Goal: Transaction & Acquisition: Download file/media

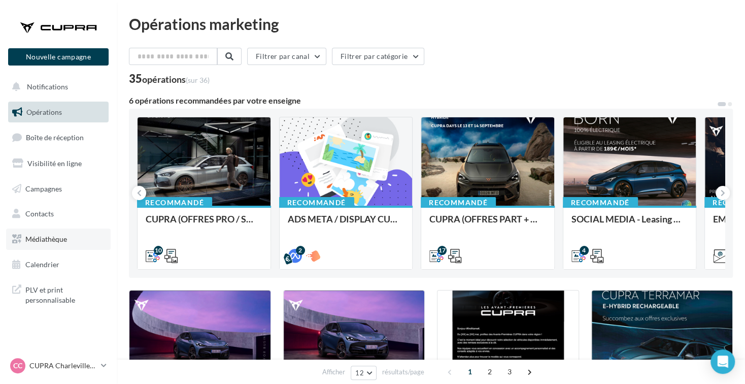
click at [62, 236] on span "Médiathèque" at bounding box center [46, 238] width 42 height 9
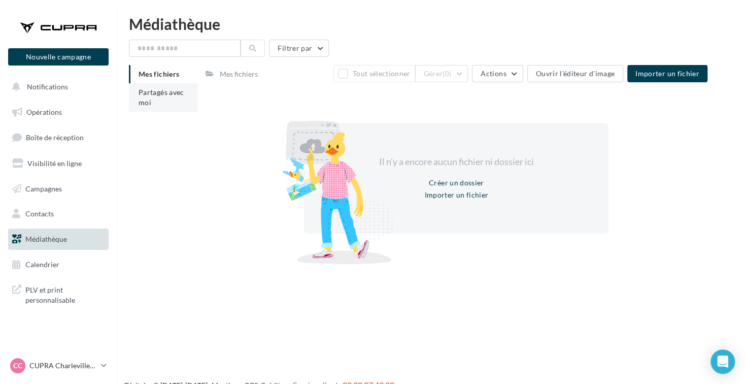
click at [155, 105] on li "Partagés avec moi" at bounding box center [163, 97] width 68 height 28
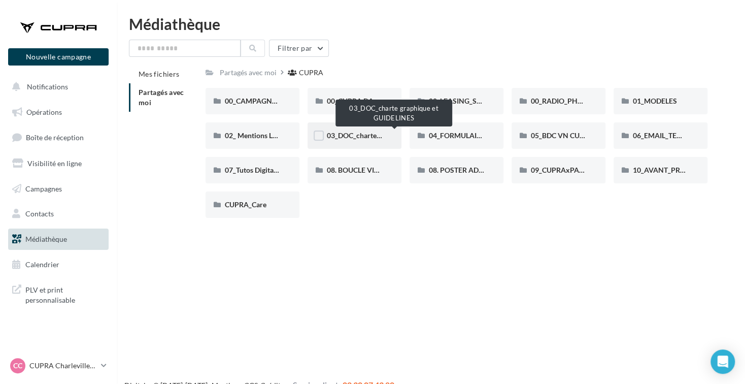
click at [353, 135] on span "03_DOC_charte graphique et GUIDELINES" at bounding box center [393, 135] width 133 height 9
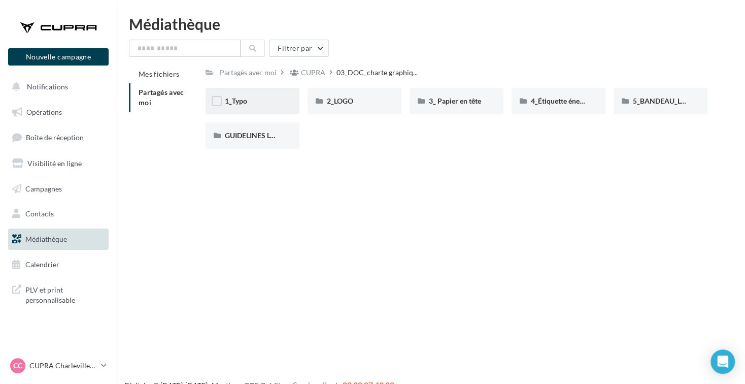
click at [239, 96] on div "1_Typo" at bounding box center [252, 101] width 94 height 26
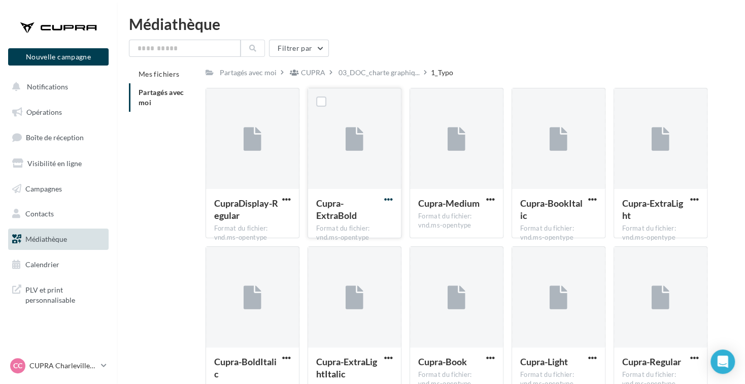
click at [385, 200] on span "button" at bounding box center [388, 199] width 9 height 9
click at [377, 216] on button "Télécharger" at bounding box center [343, 219] width 101 height 26
click at [547, 34] on div "Médiathèque Filtrer par Mes fichiers Partagés avec moi Partagés avec moi CUPRA …" at bounding box center [431, 210] width 628 height 388
click at [282, 196] on span "button" at bounding box center [286, 199] width 9 height 9
click at [254, 218] on button "Télécharger" at bounding box center [241, 219] width 101 height 26
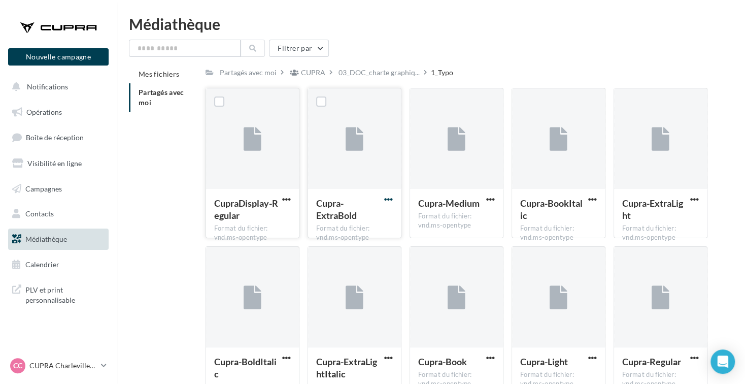
click at [389, 201] on span "button" at bounding box center [388, 199] width 9 height 9
click at [480, 66] on div "Partagés avec moi CUPRA 03_DOC_charte graphiq... 1_Typo" at bounding box center [456, 72] width 502 height 15
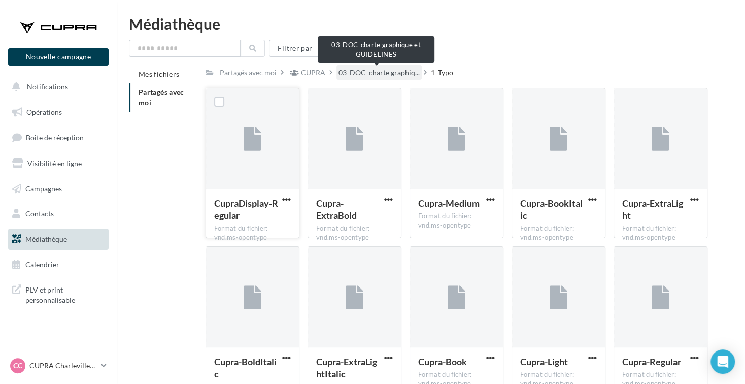
click at [393, 74] on span "03_DOC_charte graphiq..." at bounding box center [378, 72] width 81 height 10
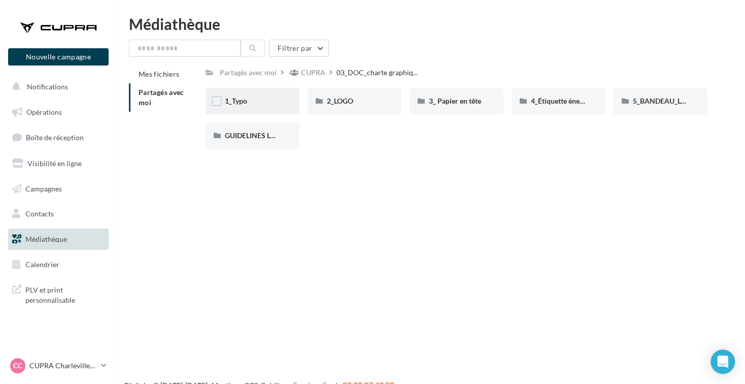
click at [261, 100] on div "1_Typo" at bounding box center [252, 101] width 55 height 10
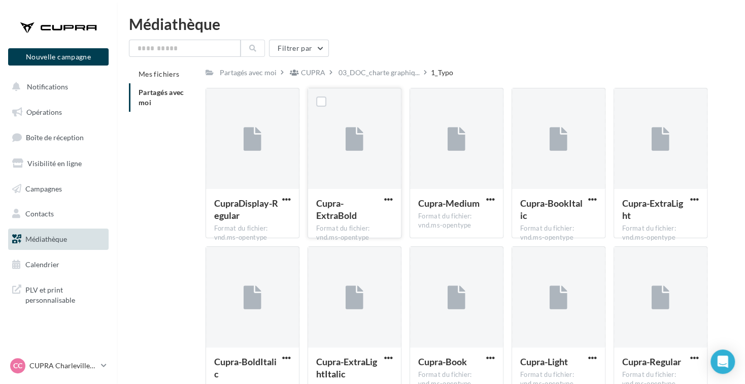
click at [354, 156] on div at bounding box center [354, 138] width 93 height 101
click at [467, 150] on div at bounding box center [456, 138] width 93 height 101
click at [492, 197] on span "button" at bounding box center [490, 199] width 9 height 9
click at [455, 221] on button "Télécharger" at bounding box center [445, 219] width 101 height 26
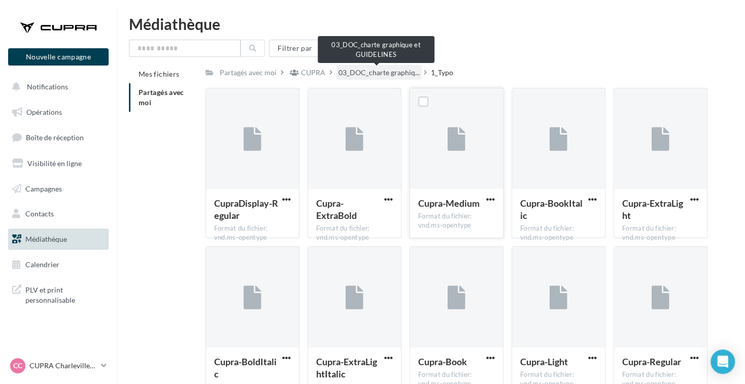
click at [360, 75] on span "03_DOC_charte graphiq..." at bounding box center [378, 72] width 81 height 10
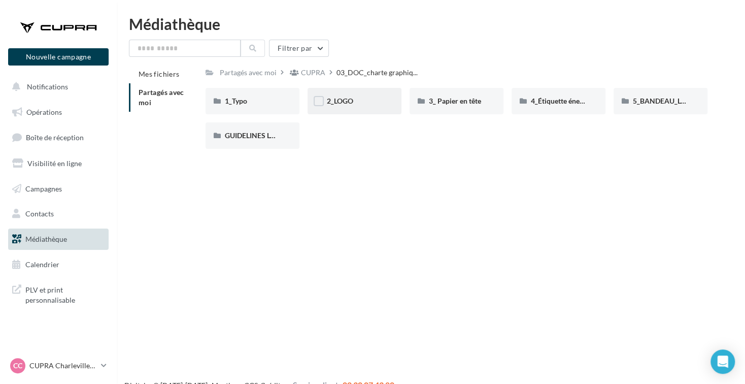
click at [358, 96] on div "2_LOGO" at bounding box center [354, 101] width 55 height 10
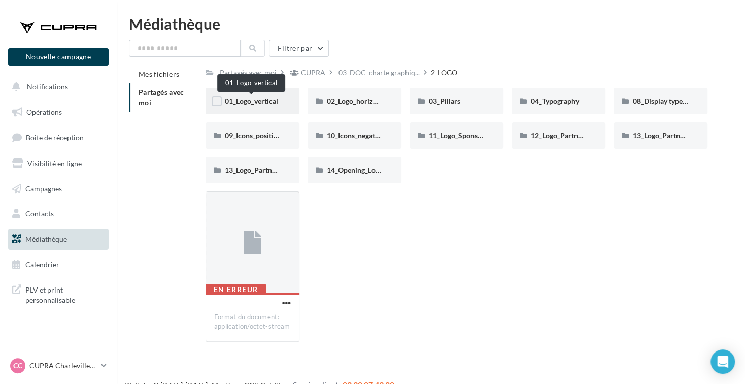
click at [251, 102] on span "01_Logo_vertical" at bounding box center [251, 100] width 53 height 9
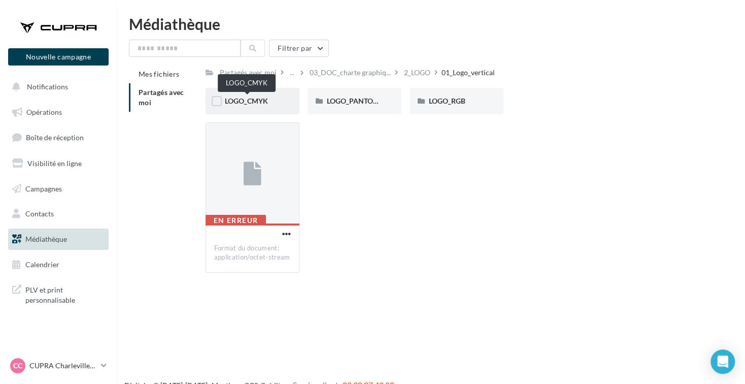
click at [258, 102] on span "LOGO_CMYK" at bounding box center [246, 100] width 43 height 9
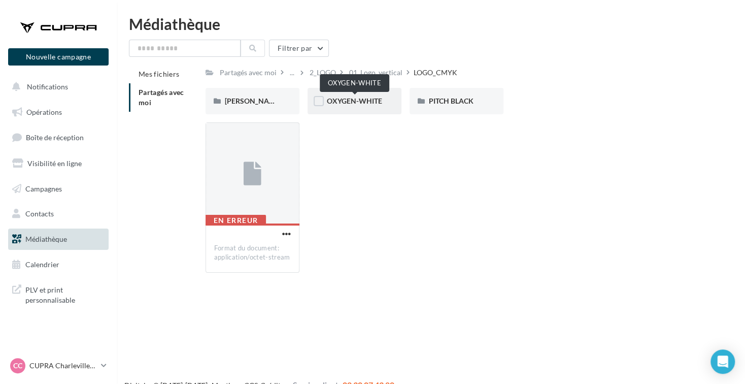
click at [351, 104] on span "OXYGEN-WHITE" at bounding box center [354, 100] width 55 height 9
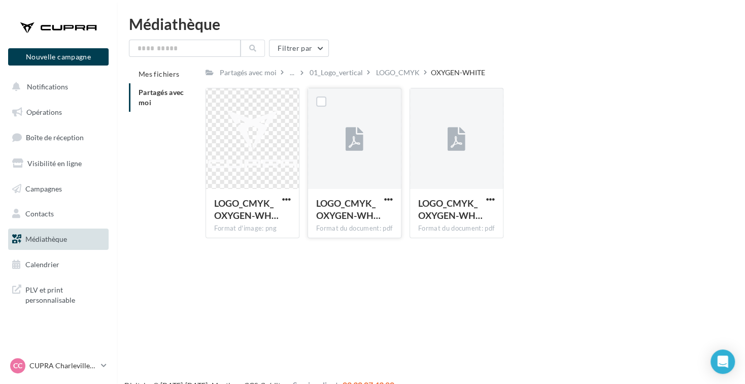
drag, startPoint x: 371, startPoint y: 143, endPoint x: 344, endPoint y: 174, distance: 40.3
click at [332, 166] on div at bounding box center [354, 138] width 93 height 101
click at [386, 197] on span "button" at bounding box center [388, 199] width 9 height 9
click at [371, 213] on button "Télécharger" at bounding box center [343, 219] width 101 height 26
click at [489, 201] on span "button" at bounding box center [490, 199] width 9 height 9
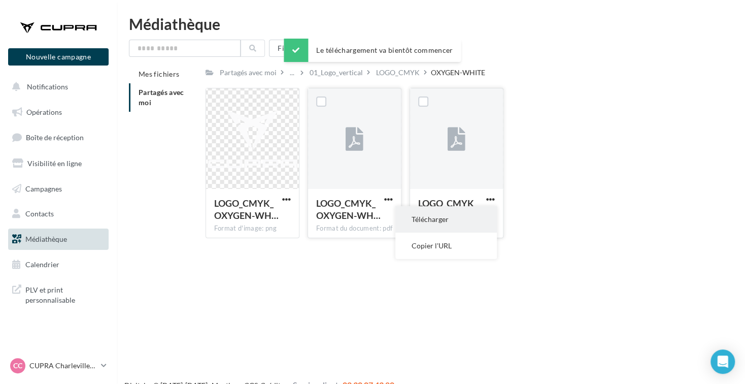
click at [473, 216] on button "Télécharger" at bounding box center [445, 219] width 101 height 26
drag, startPoint x: 246, startPoint y: 165, endPoint x: 387, endPoint y: 74, distance: 168.5
click at [387, 74] on div "LOGO_CMYK" at bounding box center [398, 72] width 44 height 10
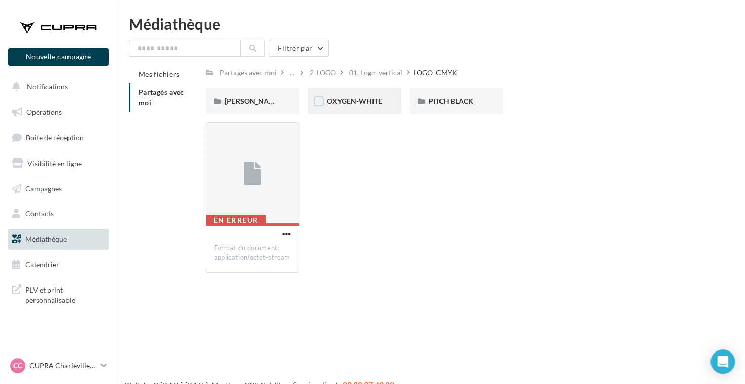
click at [355, 106] on div "OXYGEN-WHITE" at bounding box center [354, 101] width 55 height 10
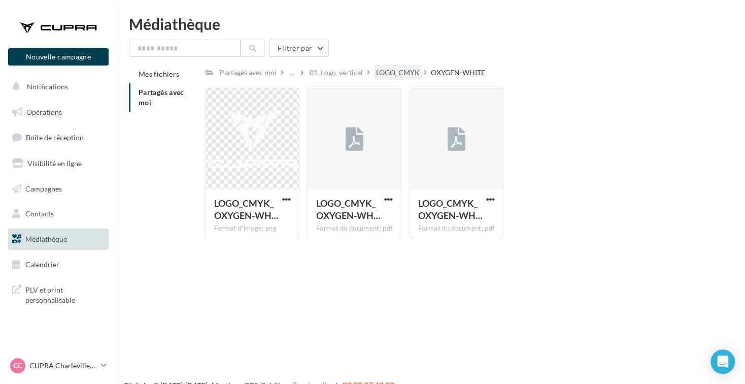
click at [391, 74] on div "LOGO_CMYK" at bounding box center [398, 72] width 44 height 10
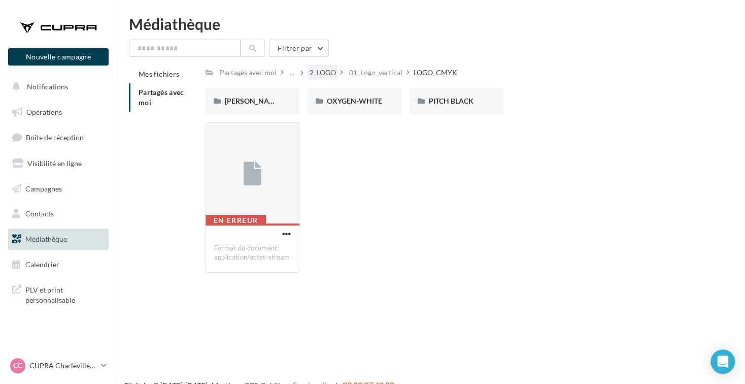
click at [326, 72] on div "2_LOGO" at bounding box center [322, 72] width 26 height 10
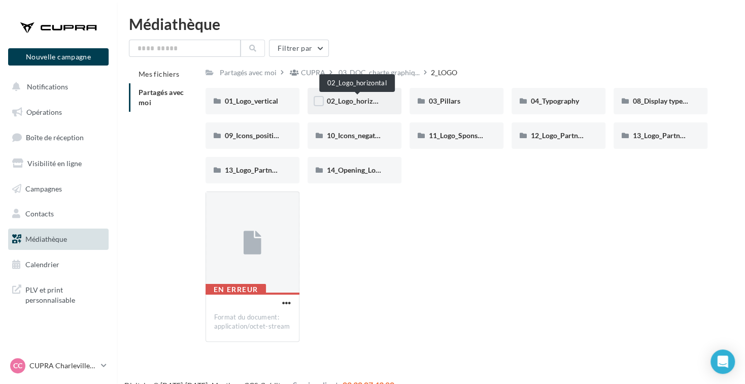
click at [352, 99] on span "02_Logo_horizontal" at bounding box center [358, 100] width 62 height 9
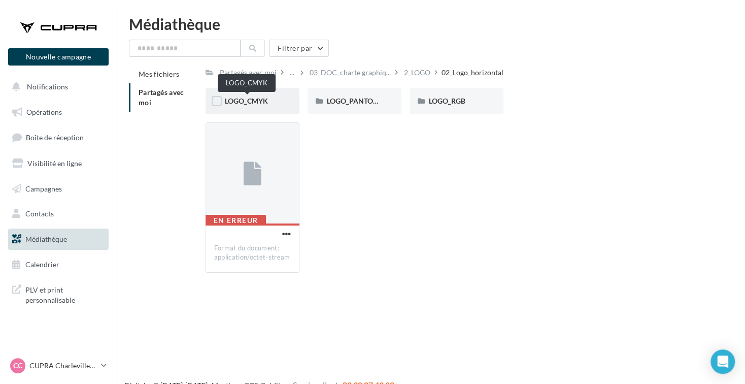
click at [255, 99] on span "LOGO_CMYK" at bounding box center [246, 100] width 43 height 9
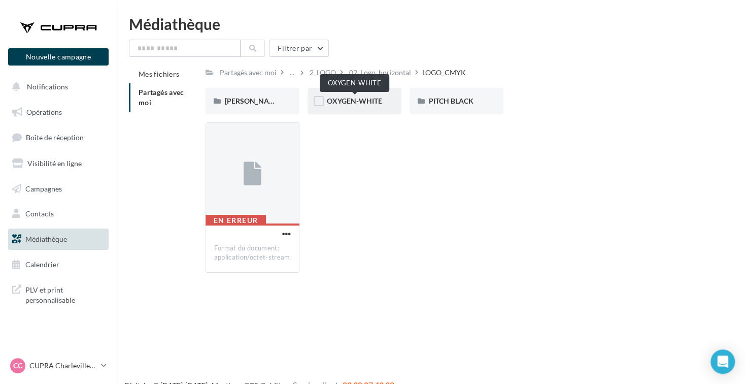
click at [345, 99] on span "OXYGEN-WHITE" at bounding box center [354, 100] width 55 height 9
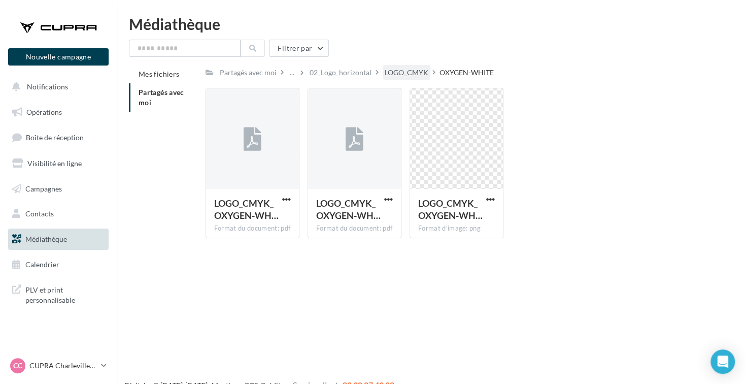
click at [393, 76] on div "LOGO_CMYK" at bounding box center [407, 72] width 44 height 10
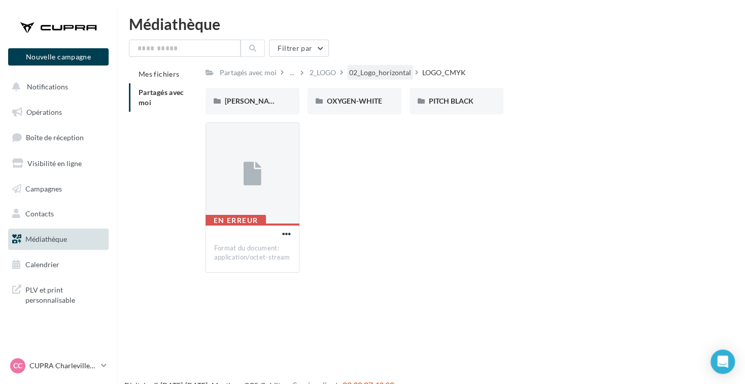
click at [383, 72] on div "02_Logo_horizontal" at bounding box center [380, 72] width 62 height 10
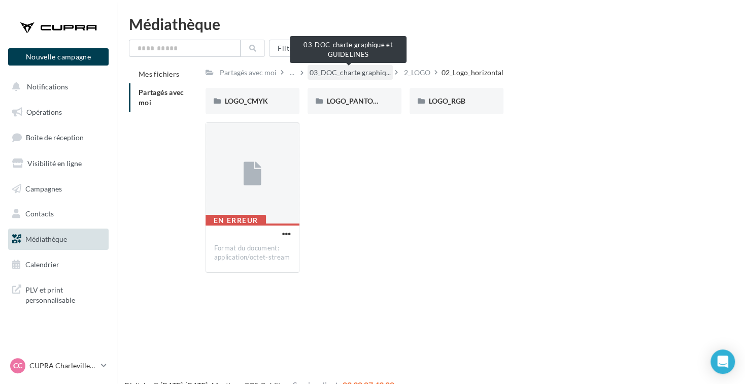
click at [356, 72] on span "03_DOC_charte graphiq..." at bounding box center [349, 72] width 81 height 10
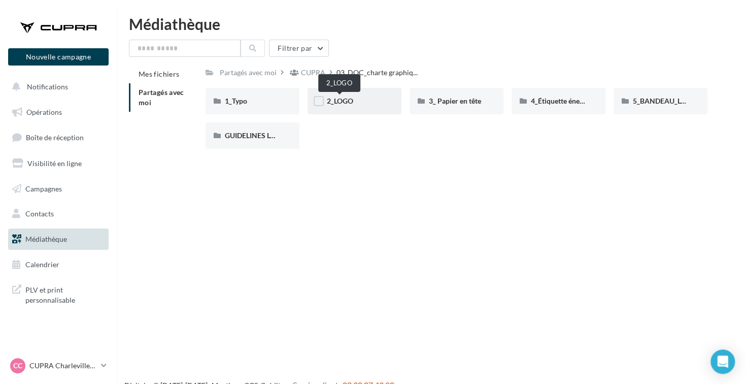
click at [350, 97] on span "2_LOGO" at bounding box center [340, 100] width 26 height 9
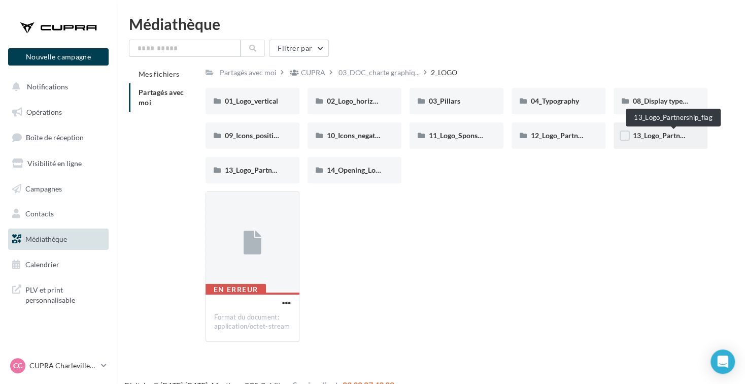
click at [649, 132] on span "13_Logo_Partnership_flag" at bounding box center [674, 135] width 82 height 9
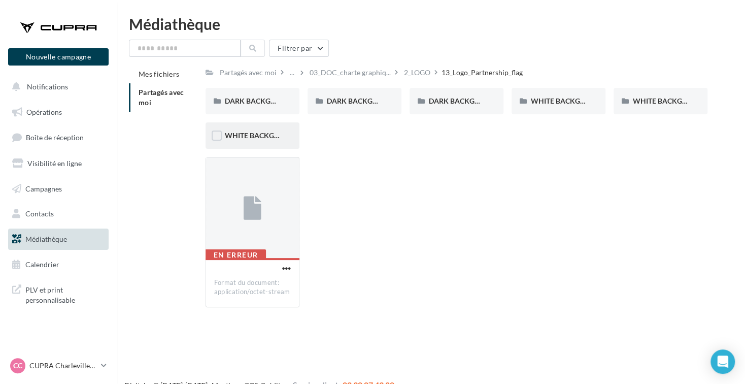
click at [255, 129] on div "WHITE BACKGROUND MONOCHROME" at bounding box center [252, 135] width 94 height 26
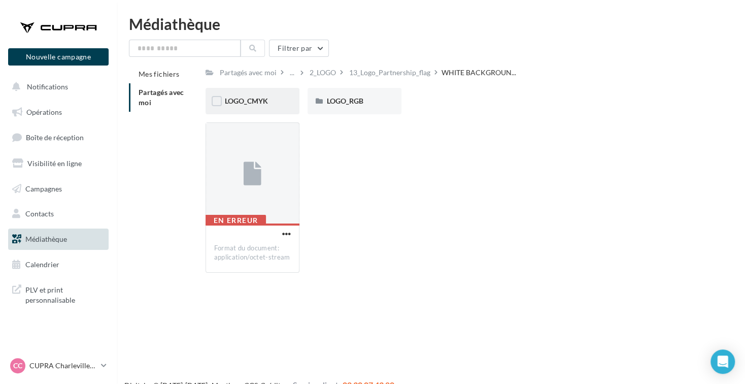
click at [262, 102] on span "LOGO_CMYK" at bounding box center [246, 100] width 43 height 9
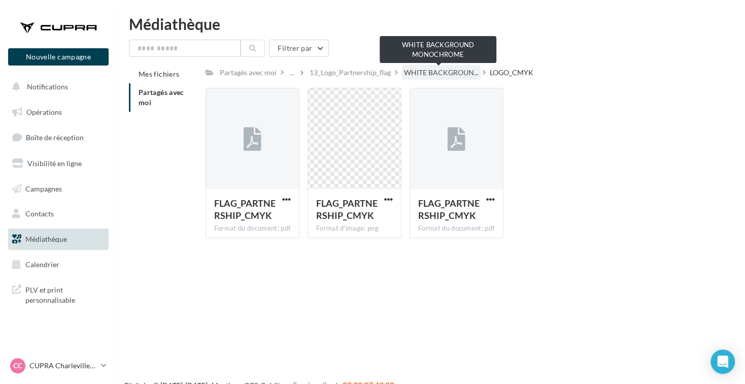
click at [429, 72] on span "WHITE BACKGROUN..." at bounding box center [441, 72] width 75 height 10
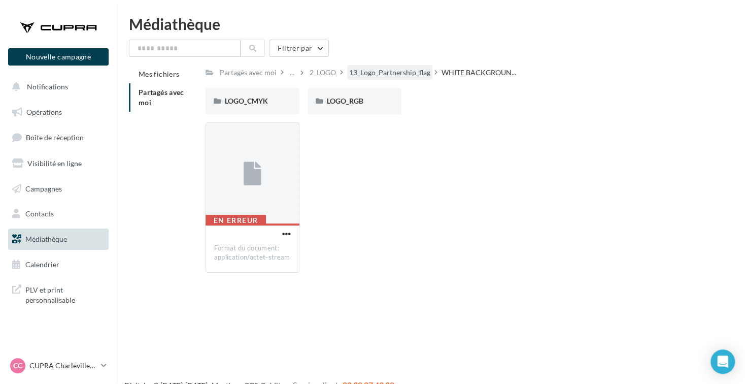
click at [371, 71] on div "13_Logo_Partnership_flag" at bounding box center [389, 72] width 81 height 10
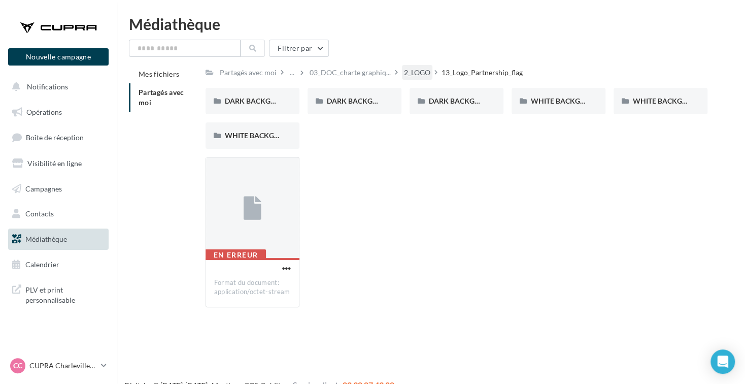
click at [422, 75] on div "2_LOGO" at bounding box center [417, 72] width 26 height 10
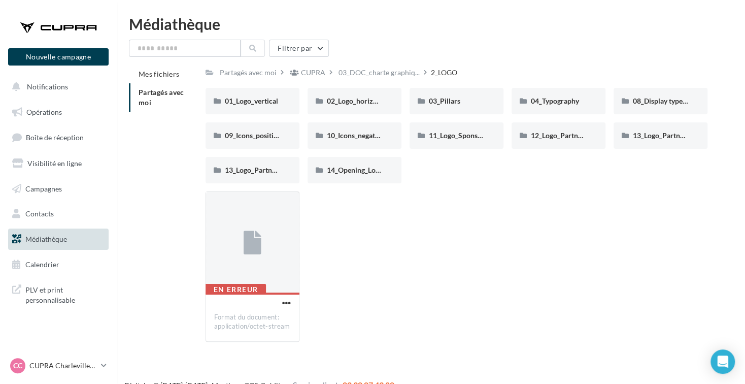
click at [443, 65] on div "Partagés avec moi CUPRA 03_DOC_charte graphiq... 2_LOGO" at bounding box center [333, 72] width 256 height 15
click at [444, 104] on span "03_Pillars" at bounding box center [444, 100] width 31 height 9
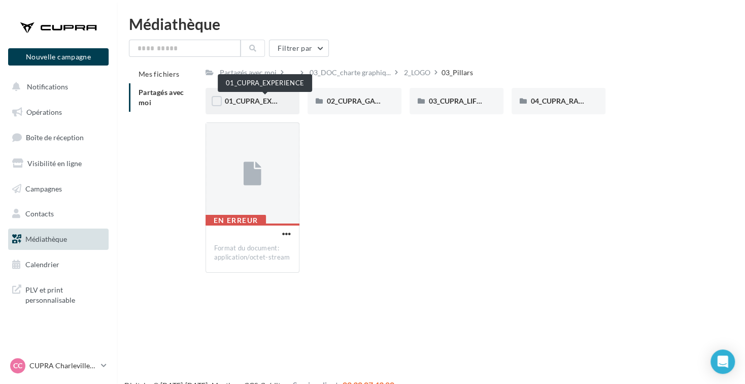
click at [243, 99] on span "01_CUPRA_EXPERIENCE" at bounding box center [265, 100] width 81 height 9
click at [243, 99] on span "LOGO_CMYK" at bounding box center [246, 100] width 43 height 9
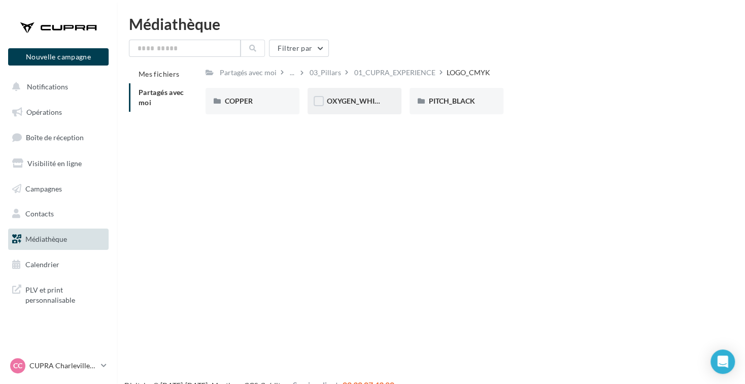
click at [356, 102] on span "OXYGEN_WHITE" at bounding box center [355, 100] width 56 height 9
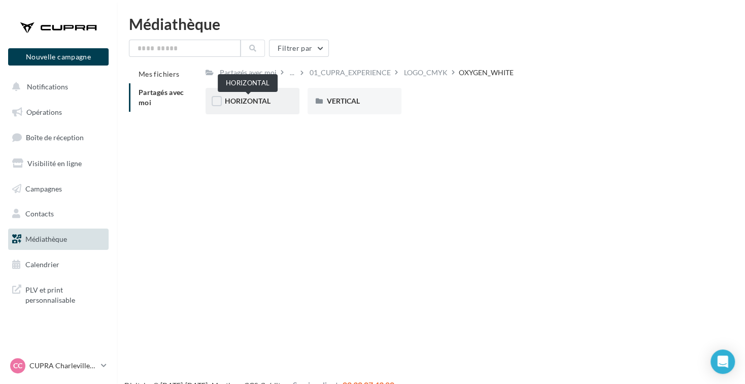
click at [253, 98] on span "HORIZONTAL" at bounding box center [248, 100] width 46 height 9
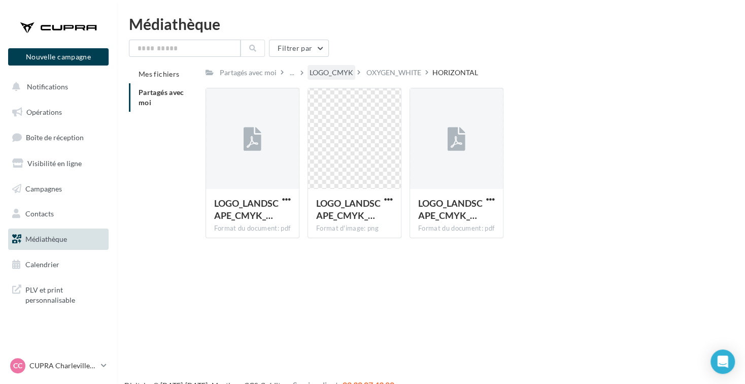
click at [340, 73] on div "LOGO_CMYK" at bounding box center [331, 72] width 44 height 10
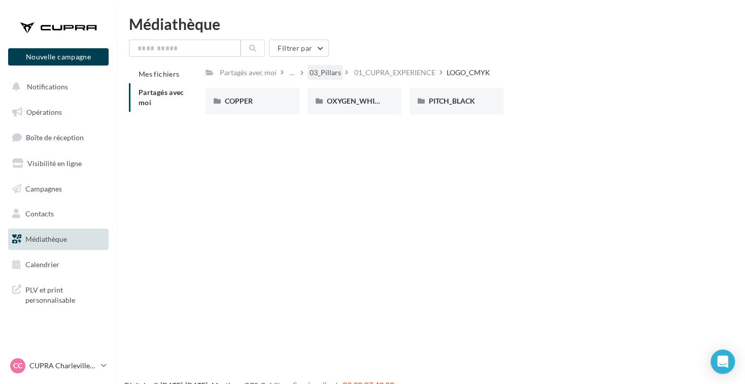
click at [336, 76] on div "03_Pillars" at bounding box center [324, 72] width 31 height 10
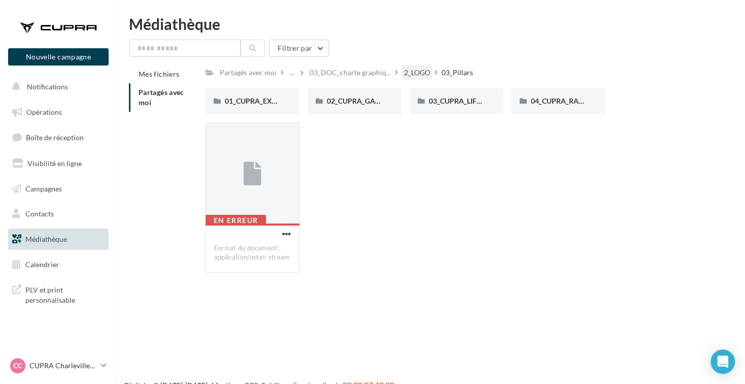
click at [412, 70] on div "2_LOGO" at bounding box center [417, 72] width 26 height 10
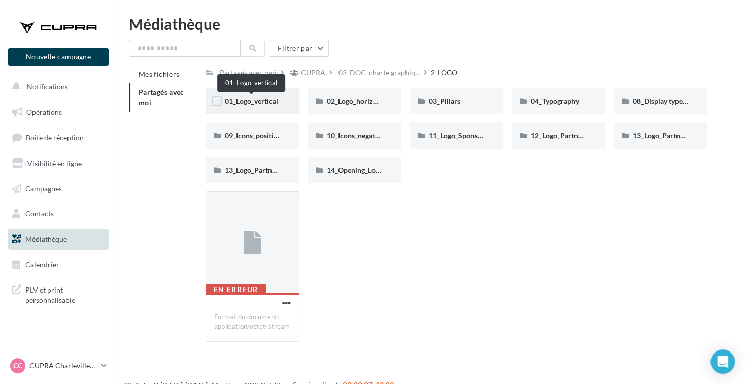
click at [257, 105] on span "01_Logo_vertical" at bounding box center [251, 100] width 53 height 9
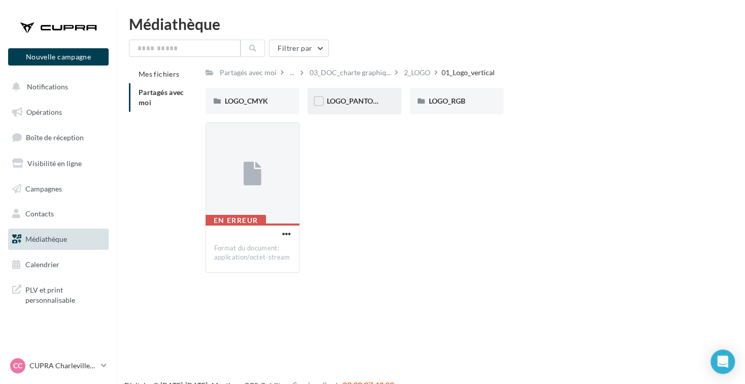
click at [362, 106] on div "LOGO_PANTONE" at bounding box center [354, 101] width 55 height 10
click at [362, 106] on div "OXYGEN-WHITE" at bounding box center [354, 101] width 55 height 10
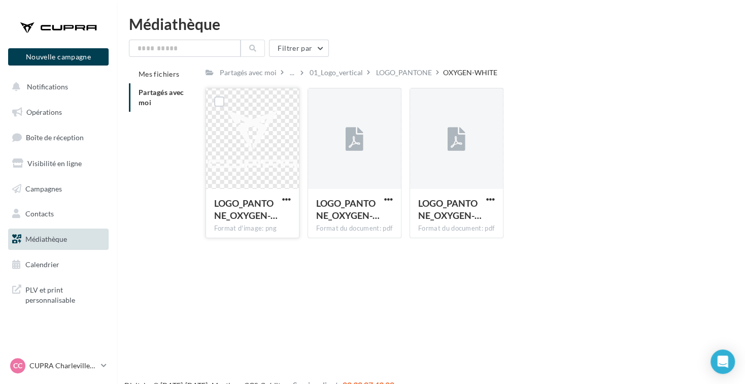
drag, startPoint x: 258, startPoint y: 147, endPoint x: 258, endPoint y: 134, distance: 12.2
click at [258, 134] on div at bounding box center [252, 138] width 93 height 101
click at [281, 200] on button "button" at bounding box center [286, 200] width 13 height 10
click at [277, 214] on button "Télécharger" at bounding box center [241, 219] width 101 height 26
click at [289, 198] on span "button" at bounding box center [286, 199] width 9 height 9
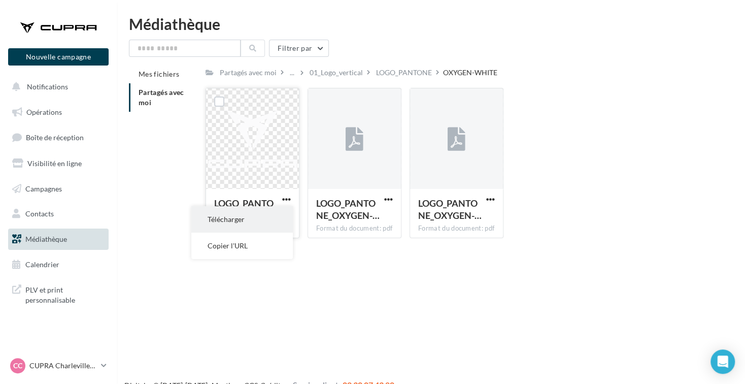
click at [261, 222] on button "Télécharger" at bounding box center [241, 219] width 101 height 26
drag, startPoint x: 232, startPoint y: 157, endPoint x: 223, endPoint y: 183, distance: 27.4
click at [223, 183] on div at bounding box center [252, 138] width 93 height 101
click at [265, 139] on div at bounding box center [252, 138] width 93 height 101
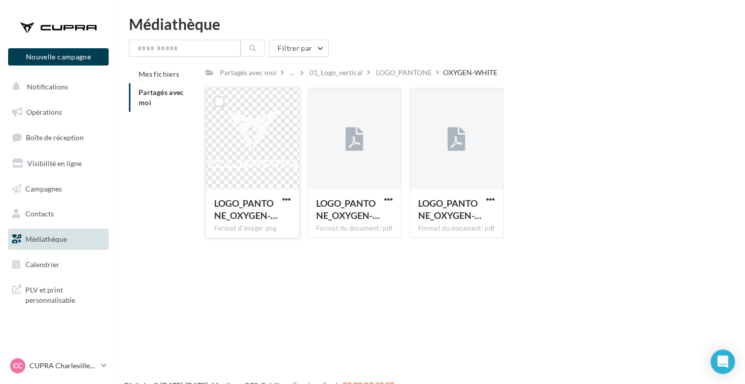
click at [259, 195] on div "LOGO_PANTONE_OXYGEN-… Format d'image: png" at bounding box center [252, 213] width 93 height 48
click at [397, 79] on div "LOGO_PANTONE" at bounding box center [404, 72] width 60 height 15
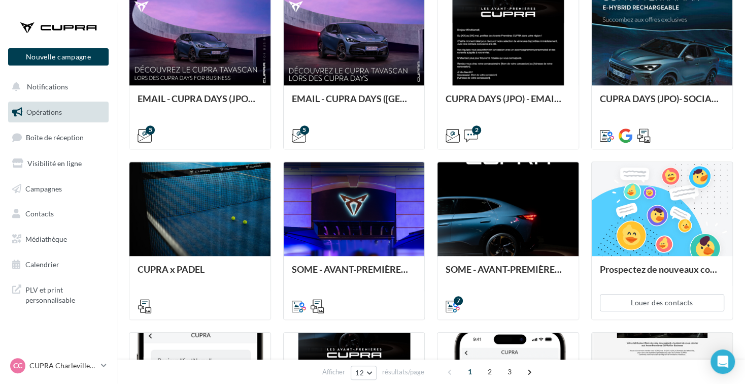
scroll to position [304, 0]
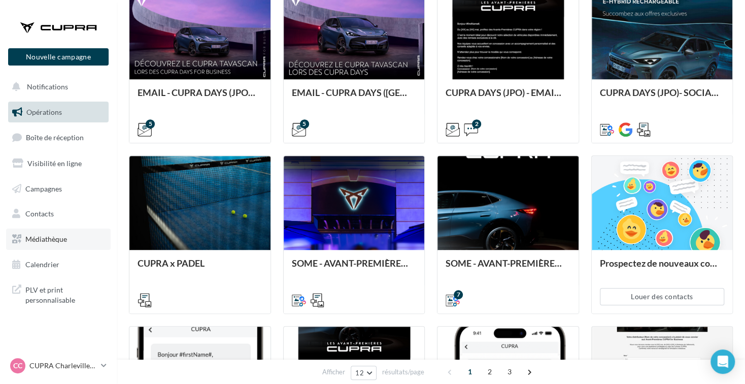
click at [50, 232] on link "Médiathèque" at bounding box center [58, 238] width 105 height 21
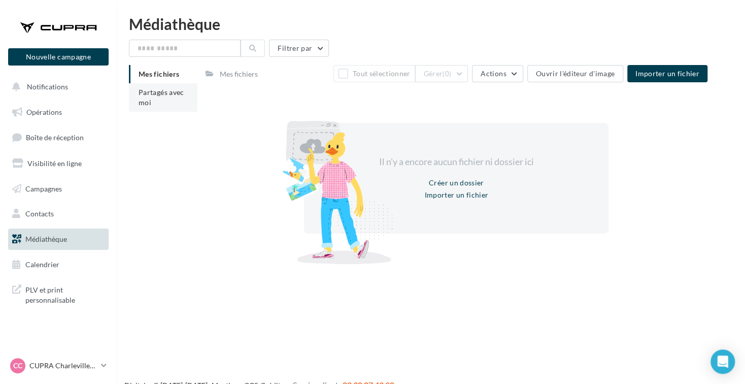
click at [150, 102] on li "Partagés avec moi" at bounding box center [163, 97] width 68 height 28
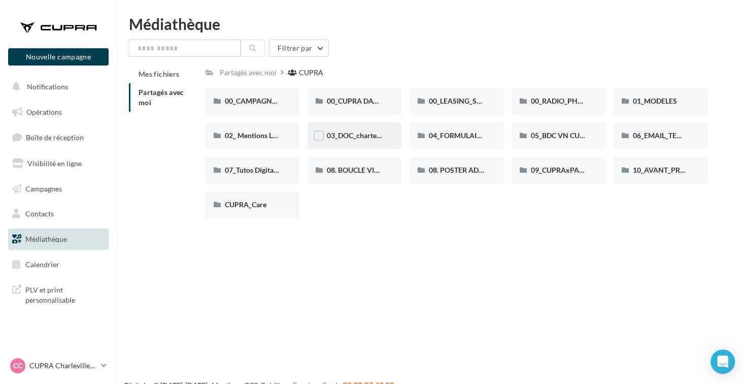
click at [320, 125] on div "03_DOC_charte graphique et GUIDELINES" at bounding box center [354, 135] width 94 height 26
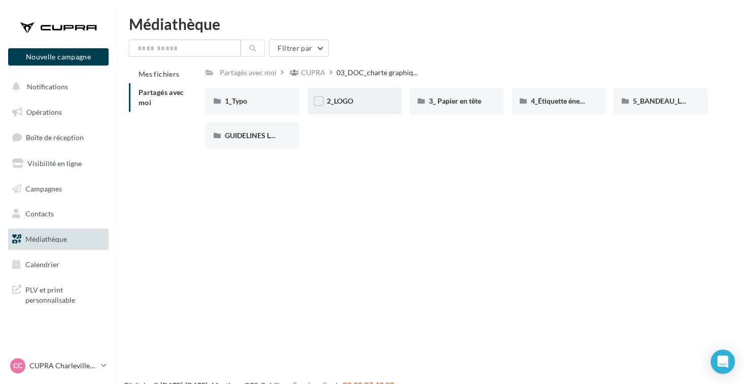
click at [362, 102] on div "2_LOGO" at bounding box center [354, 101] width 55 height 10
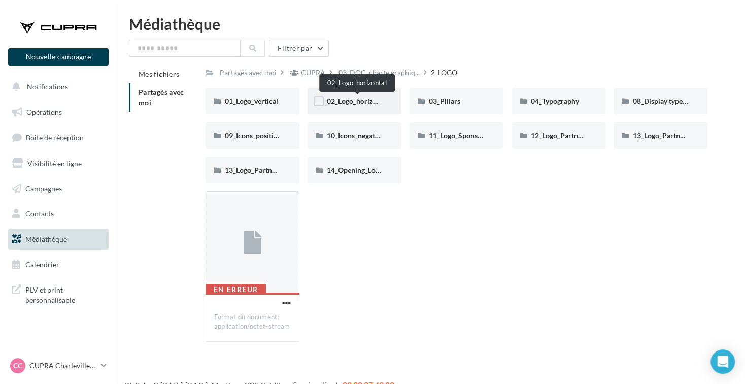
click at [335, 101] on span "02_Logo_horizontal" at bounding box center [358, 100] width 62 height 9
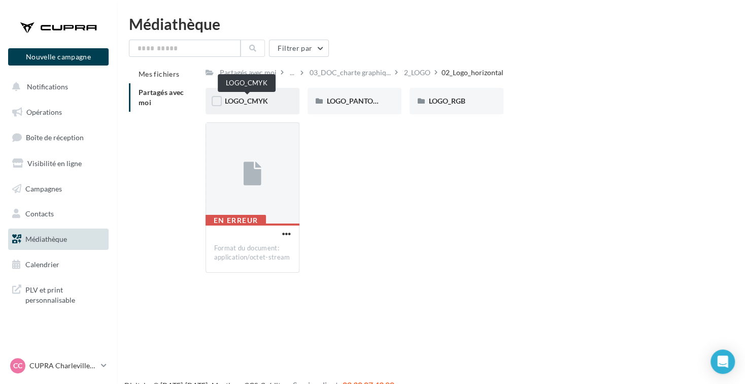
click at [244, 100] on span "LOGO_CMYK" at bounding box center [246, 100] width 43 height 9
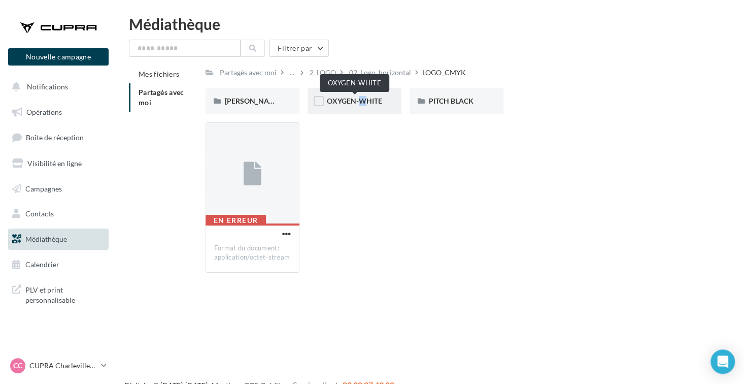
click at [353, 100] on span "OXYGEN-WHITE" at bounding box center [354, 100] width 55 height 9
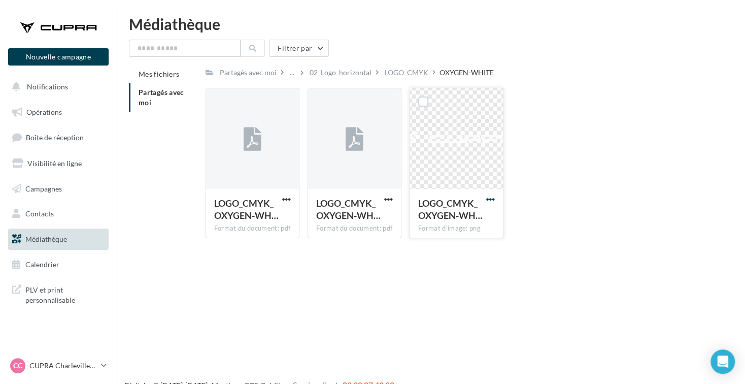
click at [491, 203] on span "button" at bounding box center [490, 199] width 9 height 9
click at [452, 219] on button "Télécharger" at bounding box center [445, 219] width 101 height 26
click at [344, 75] on div "02_Logo_horizontal" at bounding box center [340, 72] width 62 height 10
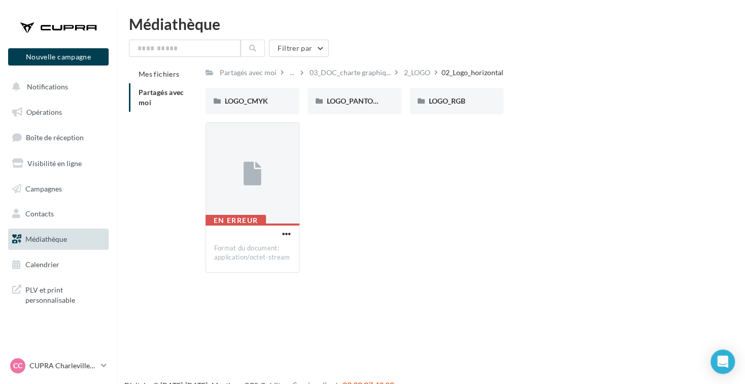
click at [415, 72] on div "2_LOGO" at bounding box center [417, 72] width 26 height 10
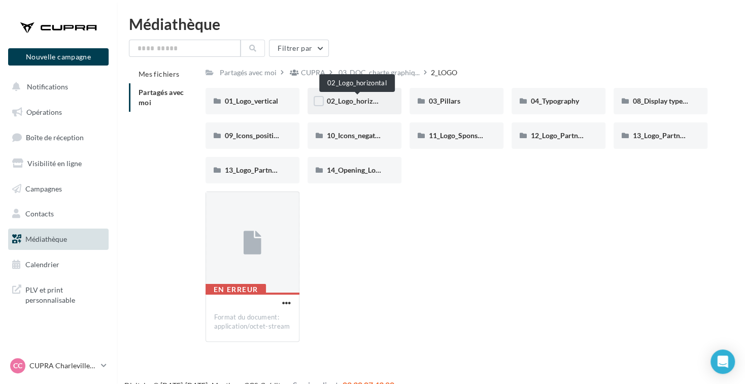
click at [355, 102] on span "02_Logo_horizontal" at bounding box center [358, 100] width 62 height 9
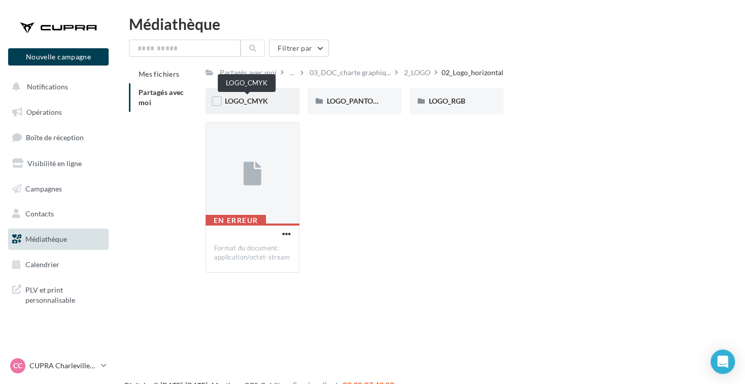
click at [238, 99] on span "LOGO_CMYK" at bounding box center [246, 100] width 43 height 9
click at [315, 72] on div "2_LOGO" at bounding box center [322, 72] width 26 height 10
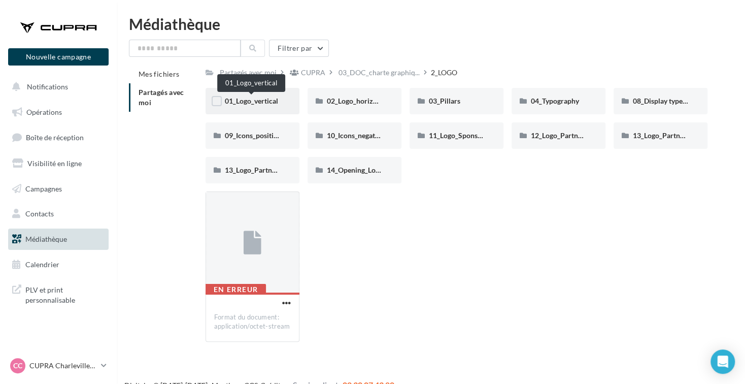
click at [261, 98] on span "01_Logo_vertical" at bounding box center [251, 100] width 53 height 9
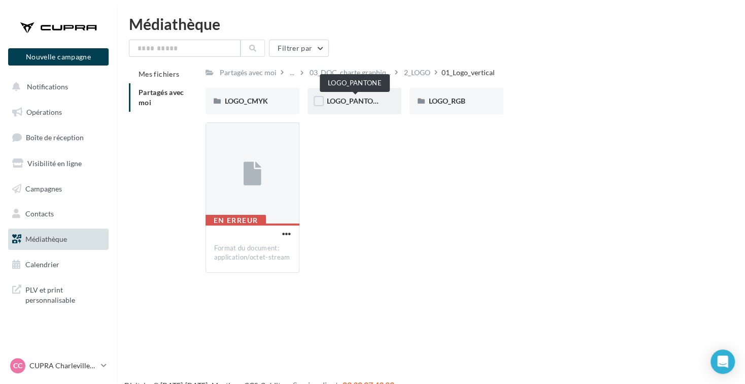
click at [367, 102] on span "LOGO_PANTONE" at bounding box center [355, 100] width 56 height 9
click at [370, 72] on div "01_Logo_vertical" at bounding box center [375, 72] width 53 height 10
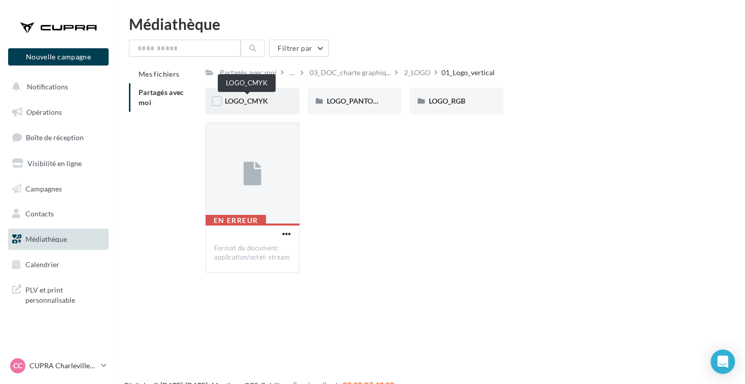
click at [259, 102] on span "LOGO_CMYK" at bounding box center [246, 100] width 43 height 9
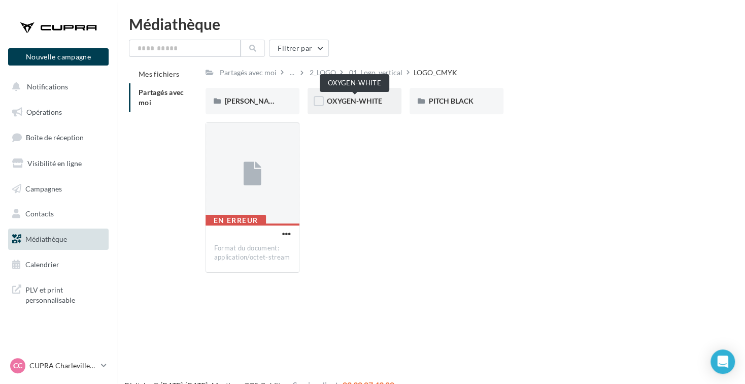
click at [355, 100] on span "OXYGEN-WHITE" at bounding box center [354, 100] width 55 height 9
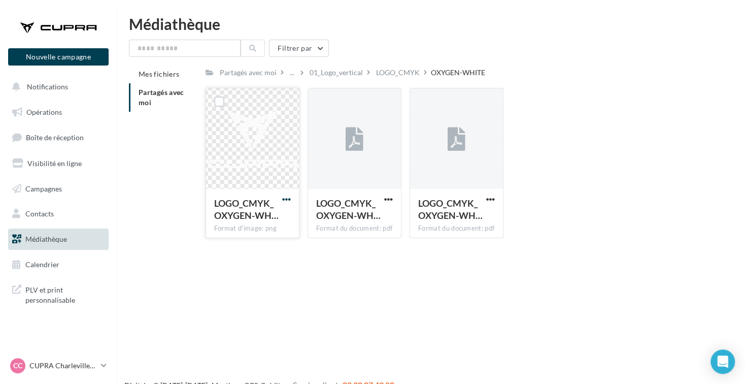
click at [284, 197] on span "button" at bounding box center [286, 199] width 9 height 9
click at [268, 215] on button "Télécharger" at bounding box center [241, 219] width 101 height 26
